Goal: Task Accomplishment & Management: Use online tool/utility

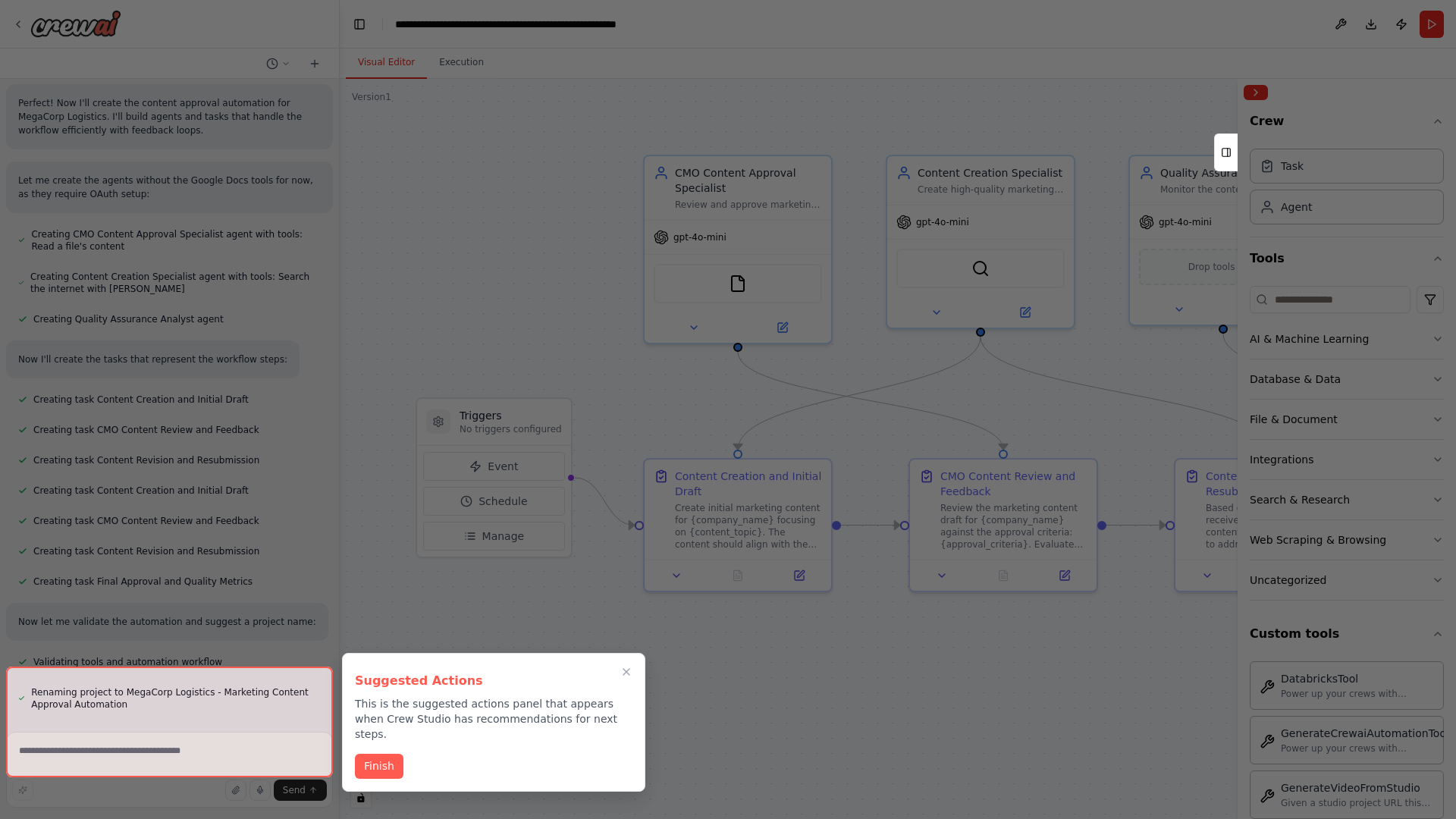
scroll to position [1708, 0]
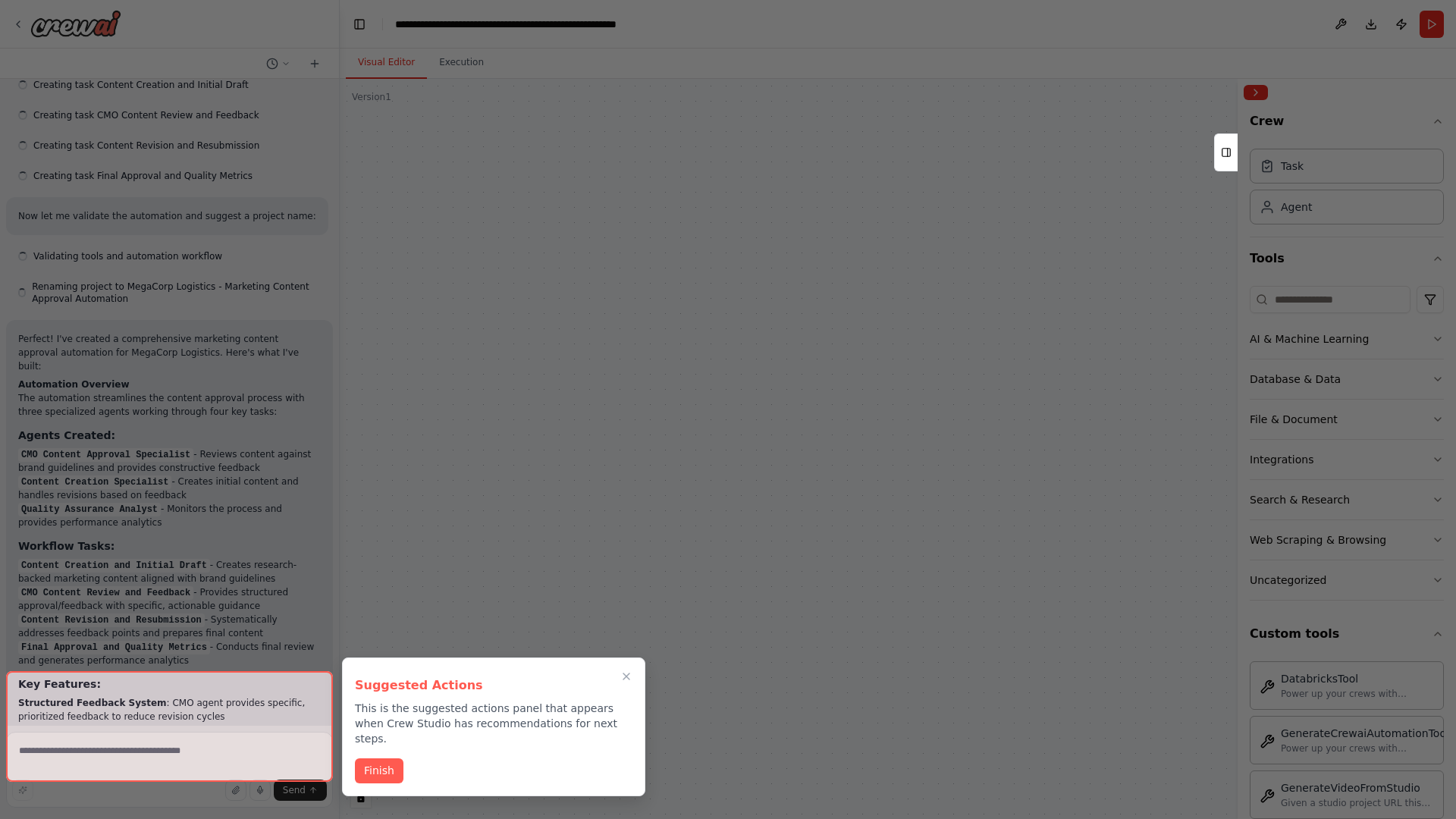
scroll to position [2425, 0]
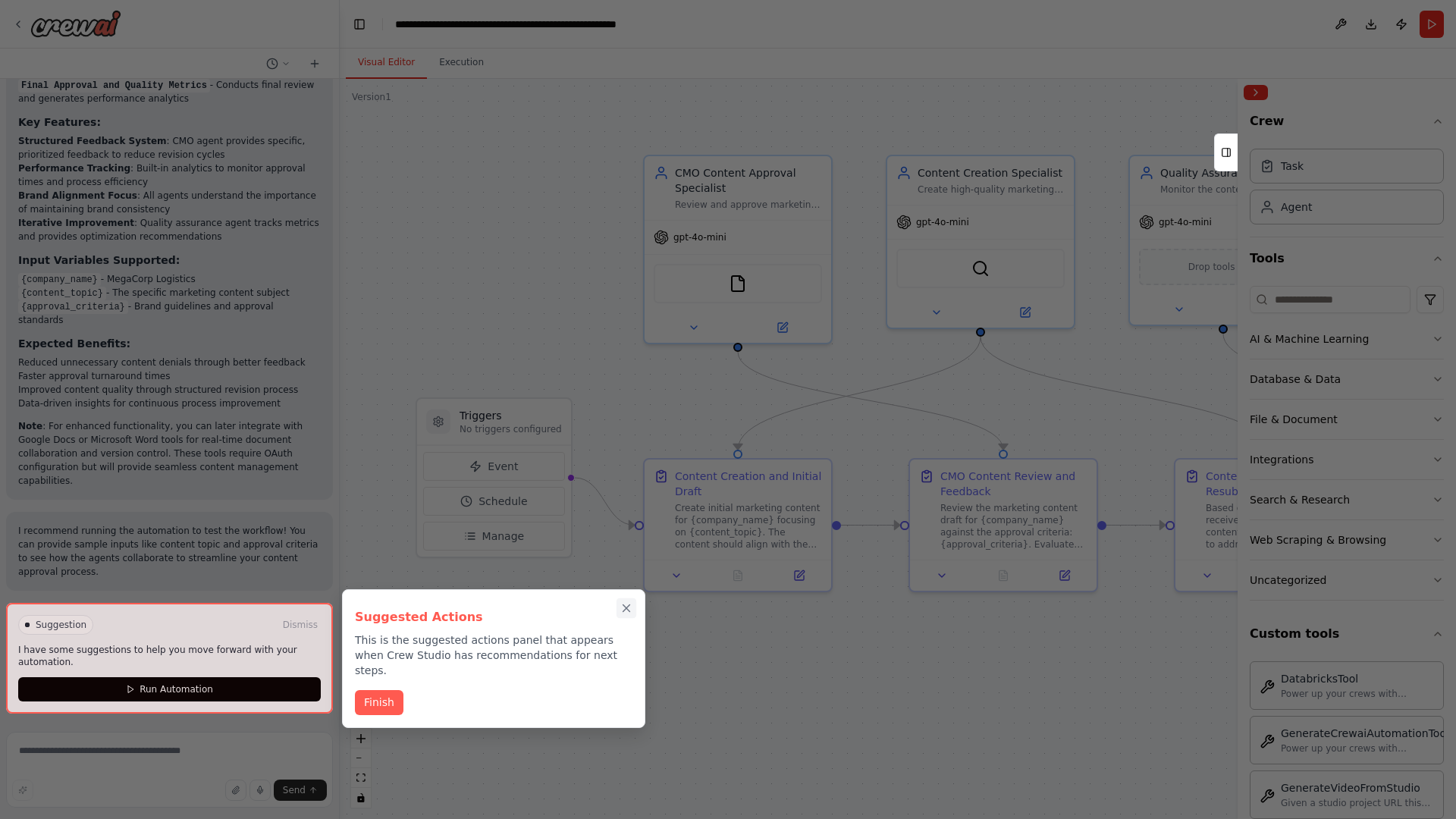
click at [627, 608] on icon "Close walkthrough" at bounding box center [627, 608] width 7 height 7
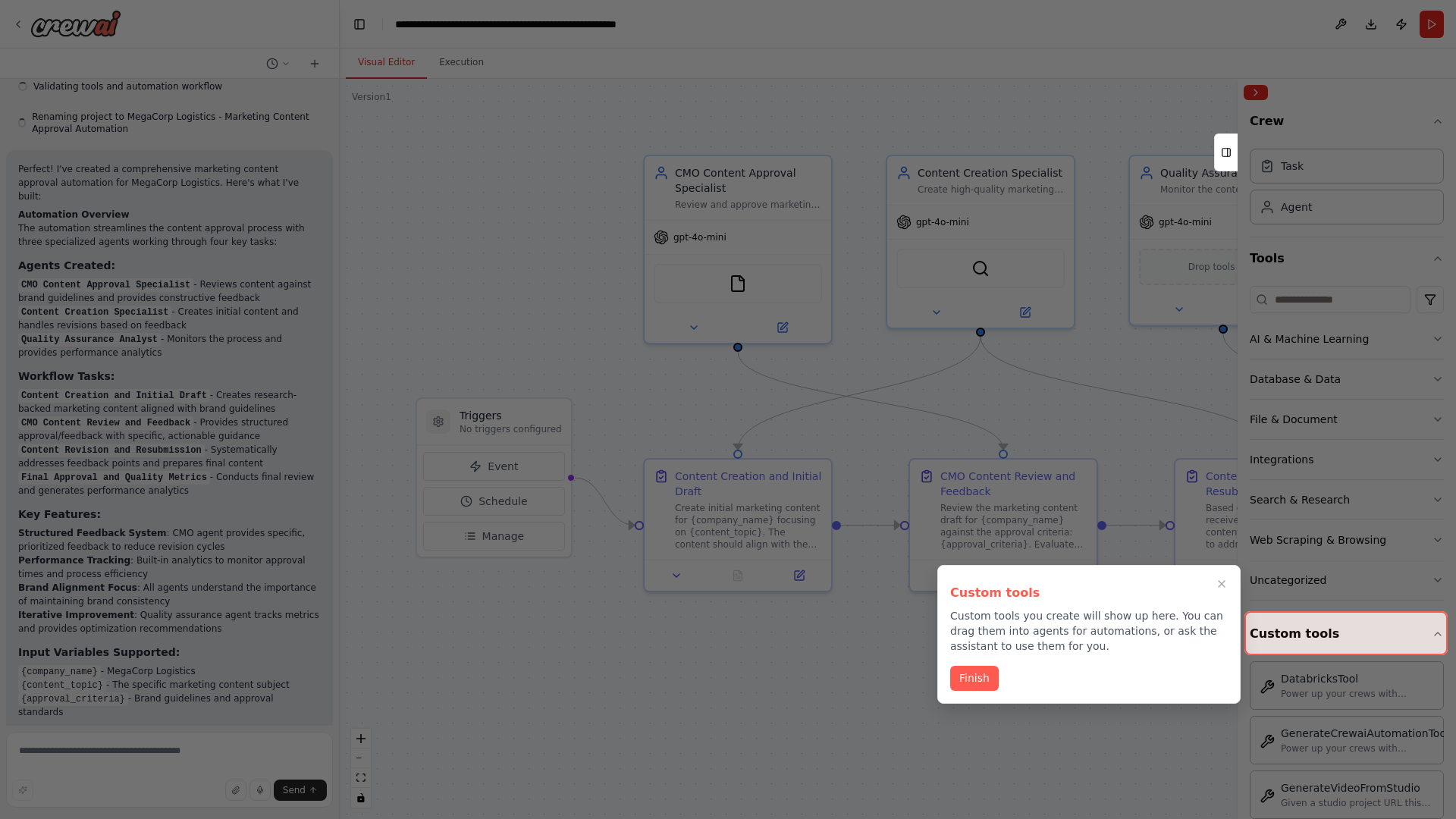
scroll to position [2302, 0]
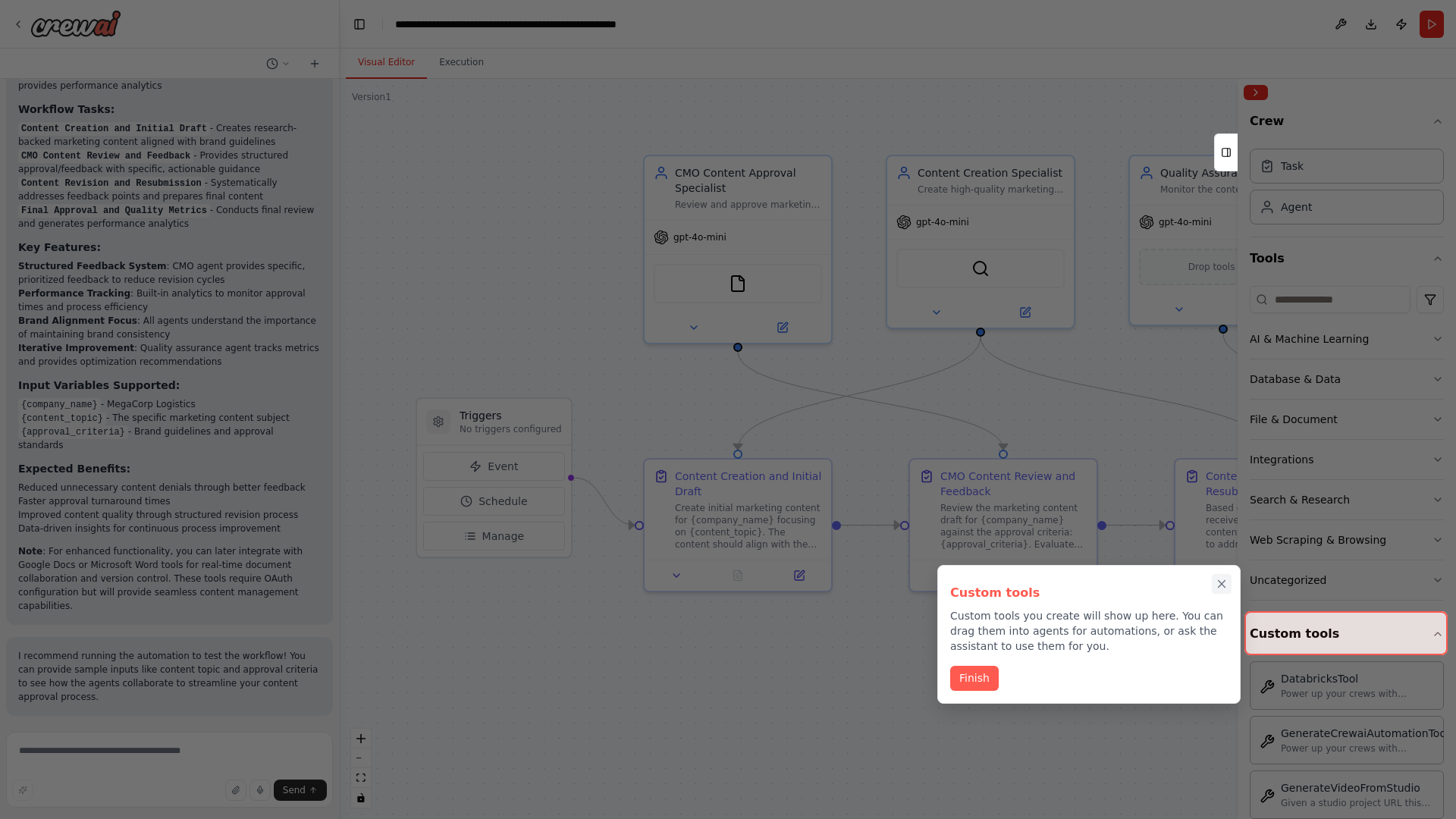
click at [1222, 584] on icon "Close walkthrough" at bounding box center [1222, 584] width 7 height 7
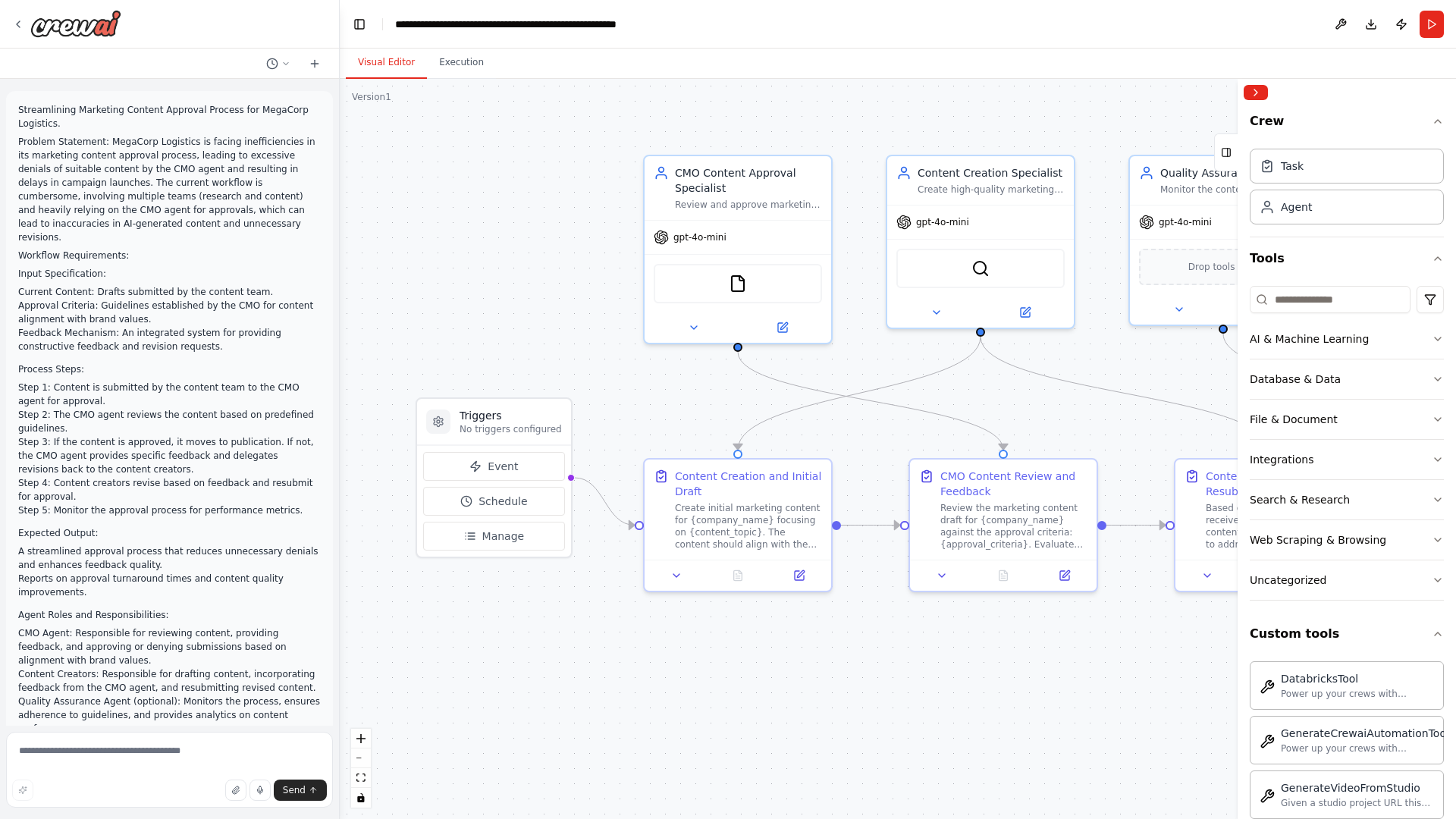
click at [22, 106] on p "Streamlining Marketing Content Approval Process for MegaCorp Logistics." at bounding box center [168, 117] width 302 height 28
click at [446, 167] on div ".deletable-edge-delete-btn { width: 20px; height: 20px; border: 0px solid #ffff…" at bounding box center [897, 448] width 1116 height 740
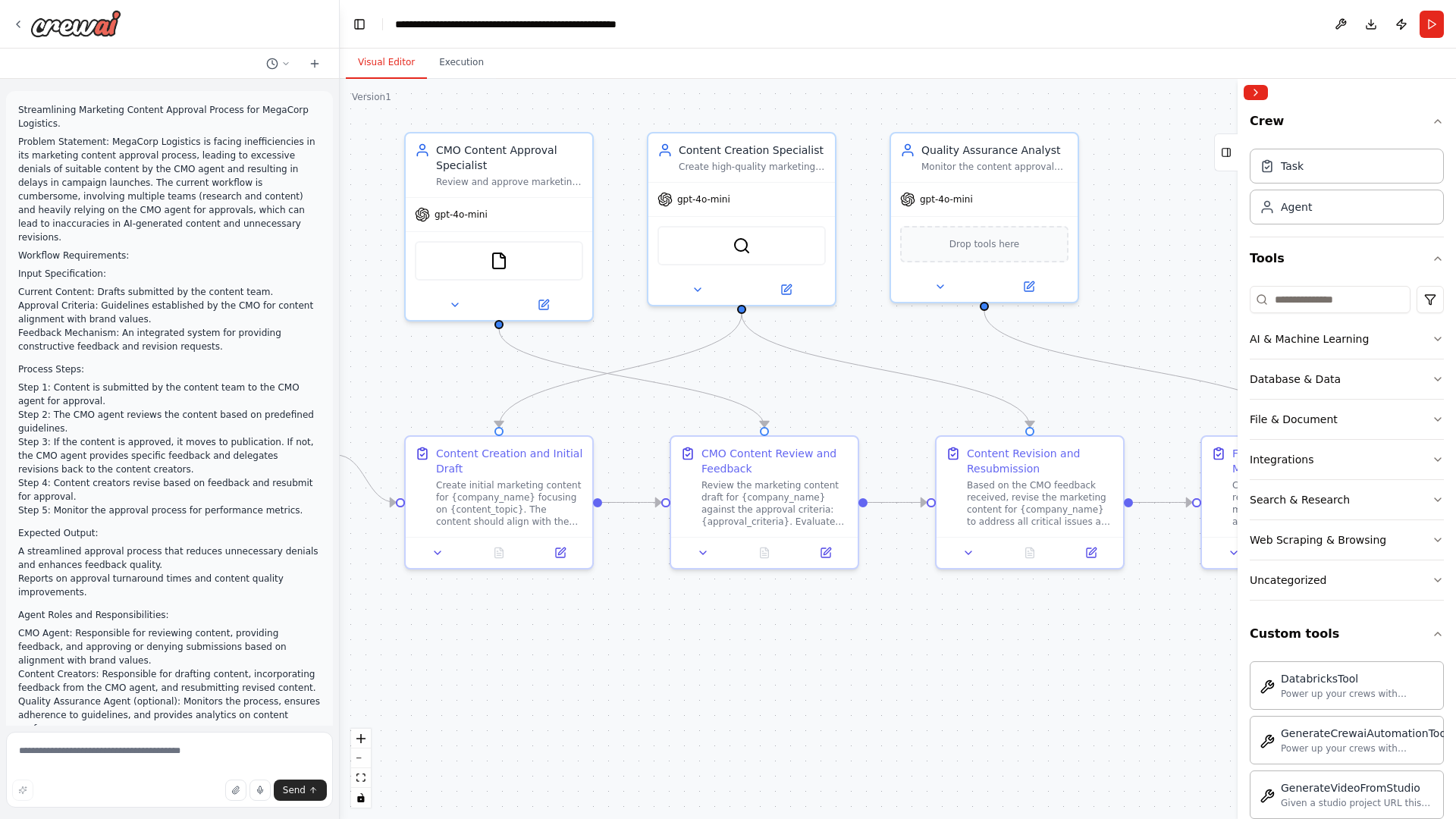
drag, startPoint x: 706, startPoint y: 671, endPoint x: 388, endPoint y: 641, distance: 319.4
click at [388, 641] on div ".deletable-edge-delete-btn { width: 20px; height: 20px; border: 0px solid #ffff…" at bounding box center [897, 448] width 1116 height 740
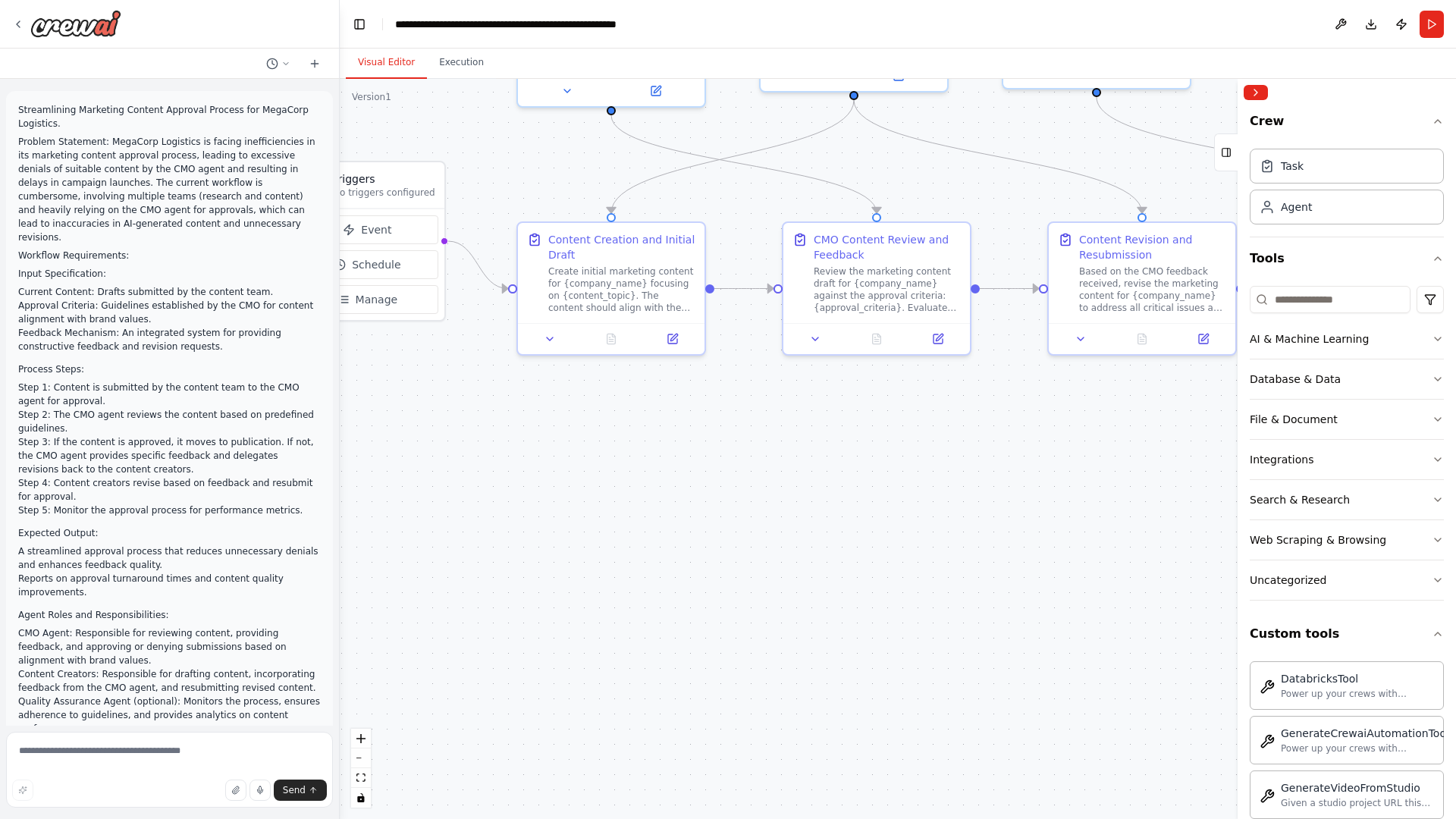
drag, startPoint x: 388, startPoint y: 641, endPoint x: 610, endPoint y: 403, distance: 325.5
click at [610, 403] on div ".deletable-edge-delete-btn { width: 20px; height: 20px; border: 0px solid #ffff…" at bounding box center [897, 448] width 1116 height 740
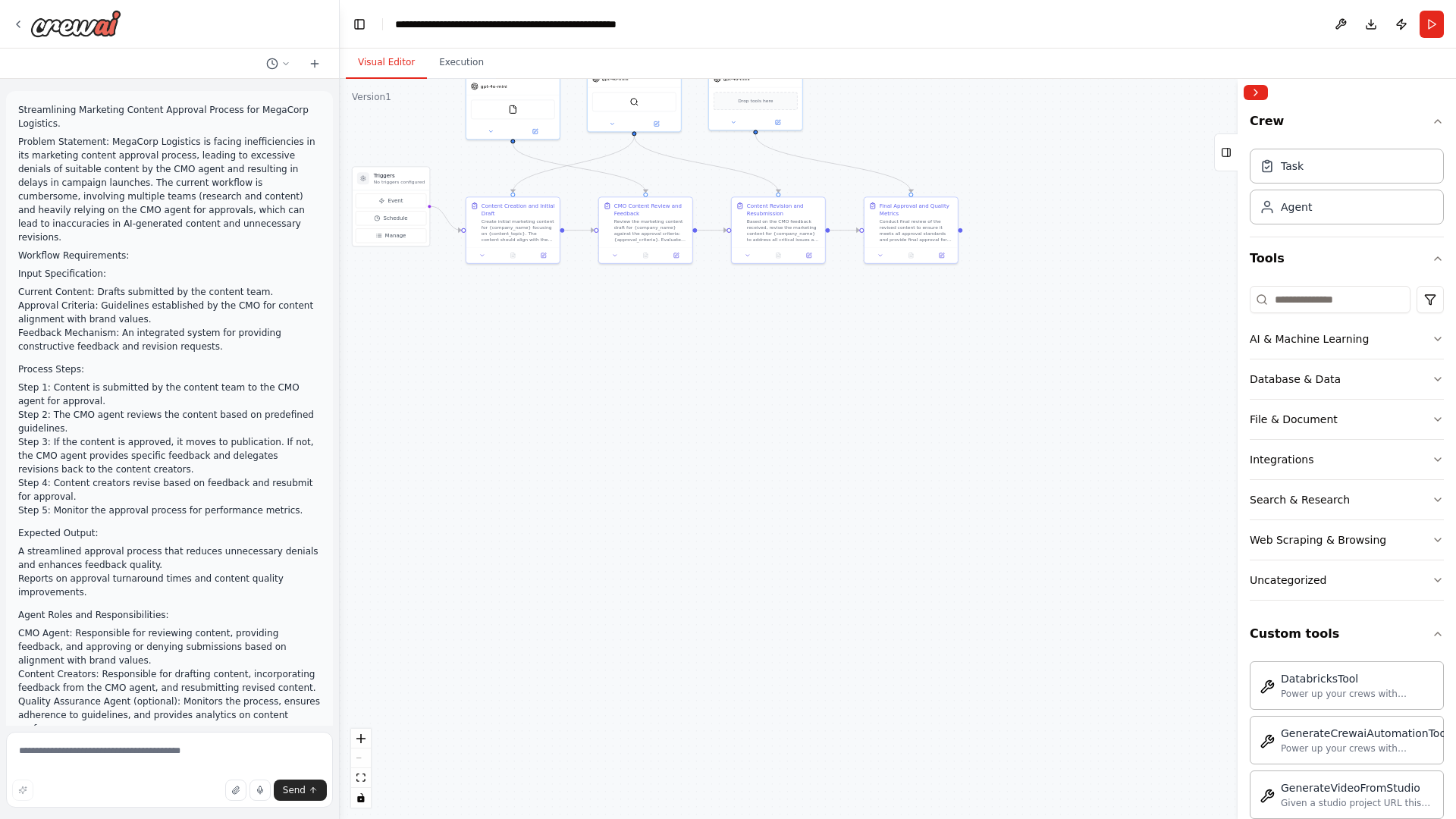
drag, startPoint x: 728, startPoint y: 427, endPoint x: 478, endPoint y: 365, distance: 257.6
click at [478, 365] on div ".deletable-edge-delete-btn { width: 20px; height: 20px; border: 0px solid #ffff…" at bounding box center [897, 448] width 1116 height 740
